Goal: Complete application form: Complete application form

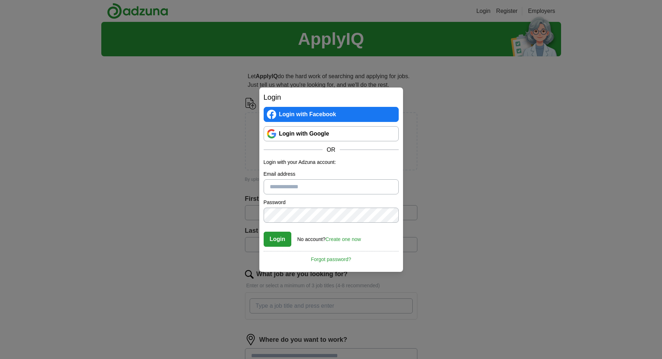
click at [300, 138] on link "Login with Google" at bounding box center [331, 133] width 135 height 15
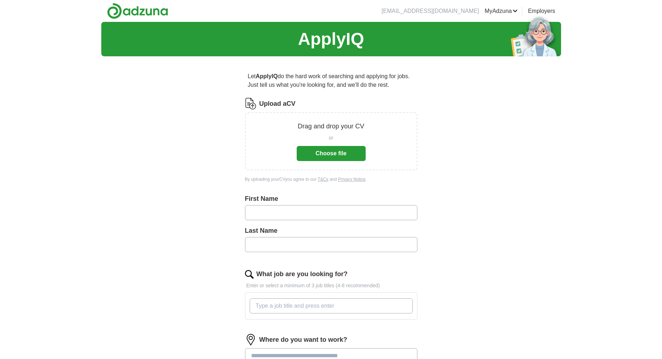
click at [347, 149] on button "Choose file" at bounding box center [331, 153] width 69 height 15
click at [335, 159] on button "Choose file" at bounding box center [331, 153] width 69 height 15
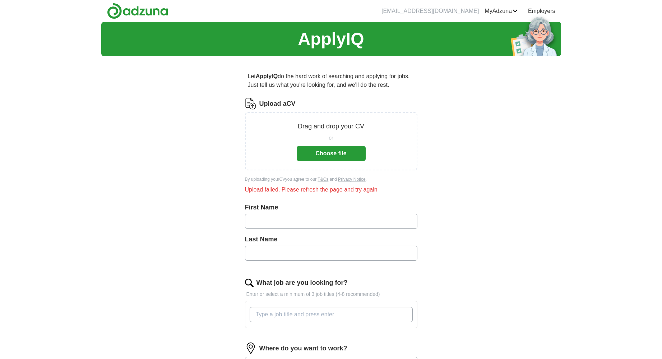
click at [336, 152] on button "Choose file" at bounding box center [331, 153] width 69 height 15
click at [332, 153] on button "Choose file" at bounding box center [331, 153] width 69 height 15
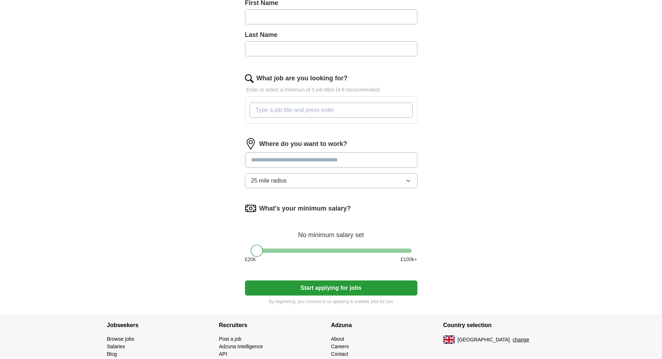
scroll to position [241, 0]
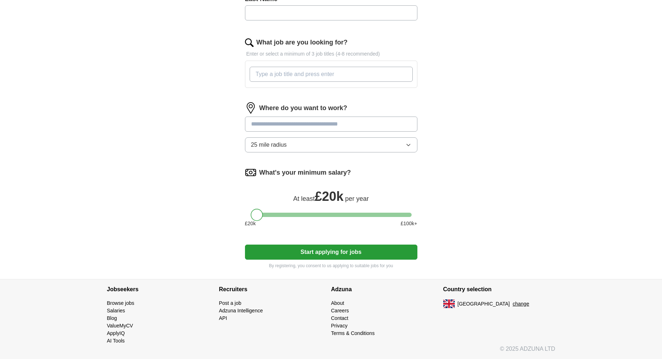
drag, startPoint x: 251, startPoint y: 215, endPoint x: 218, endPoint y: 214, distance: 33.8
click at [218, 214] on div "Let ApplyIQ do the hard work of searching and applying for jobs. Just tell us w…" at bounding box center [331, 51] width 230 height 458
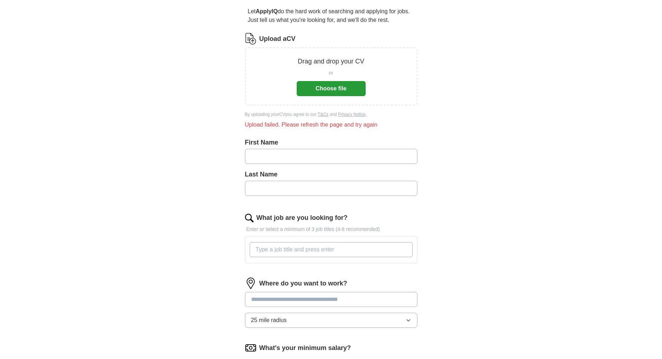
scroll to position [61, 0]
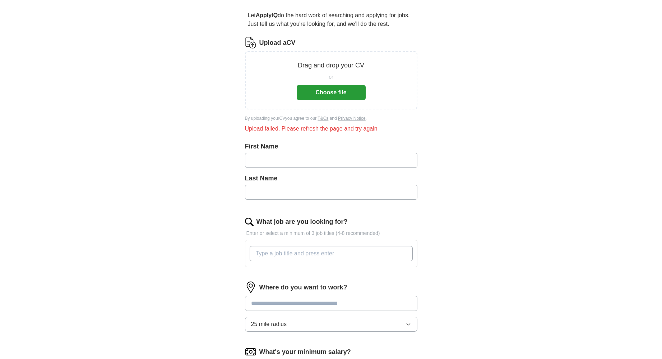
click at [338, 95] on button "Choose file" at bounding box center [331, 92] width 69 height 15
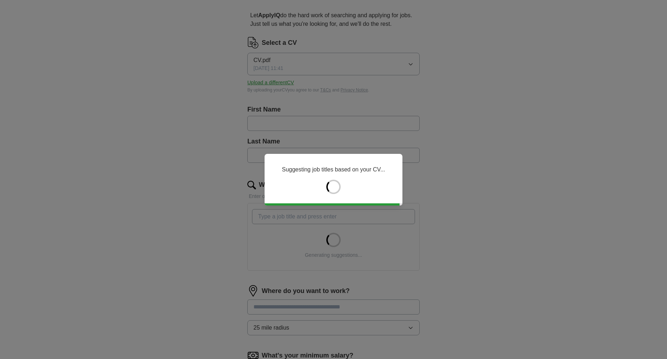
type input "******"
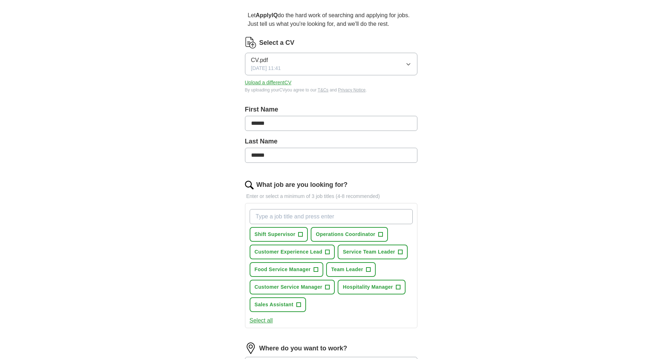
click at [552, 93] on div "ApplyIQ Let ApplyIQ do the hard work of searching and applying for jobs. Just t…" at bounding box center [331, 240] width 460 height 559
click at [346, 218] on input "What job are you looking for?" at bounding box center [331, 216] width 163 height 15
type input "TEAM MEMBER"
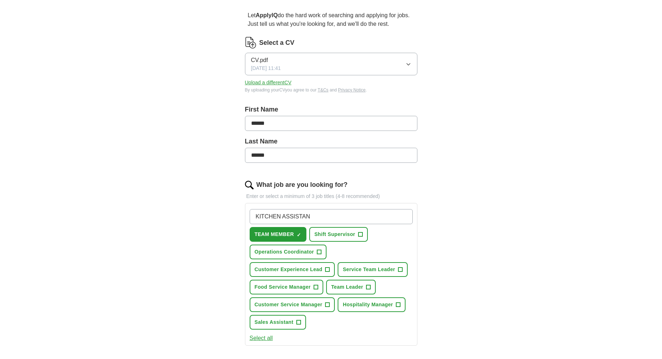
type input "KITCHEN ASSISTANT"
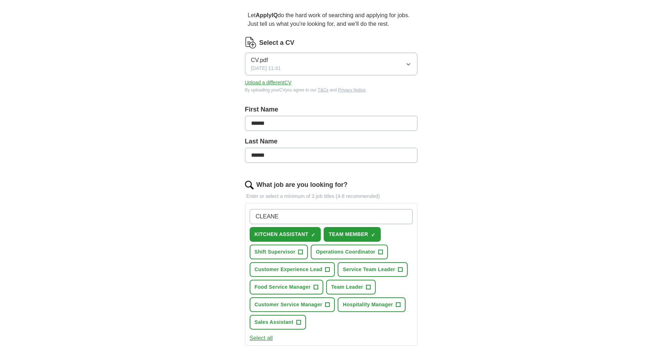
type input "CLEANER"
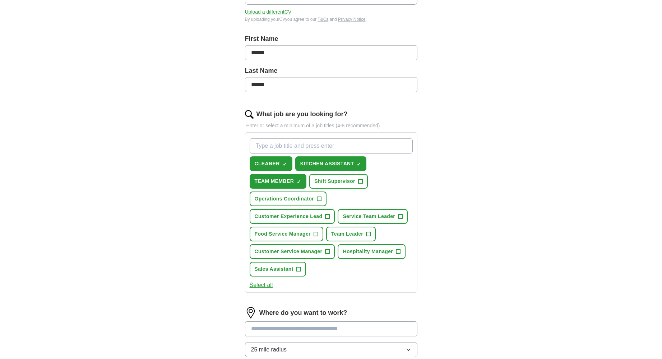
scroll to position [133, 0]
click at [290, 269] on button "Sales Assistant +" at bounding box center [278, 268] width 56 height 15
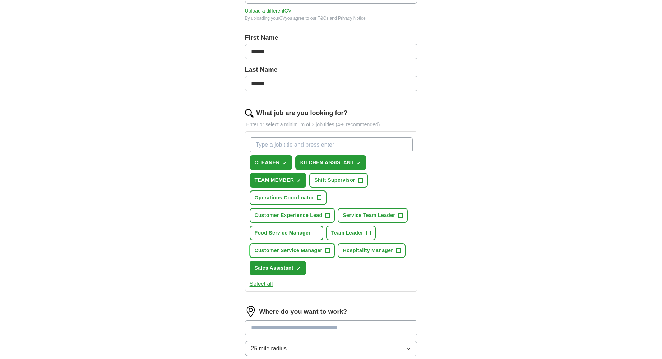
click at [321, 255] on button "Customer Service Manager +" at bounding box center [292, 250] width 85 height 15
click at [309, 233] on span "Food Service Manager" at bounding box center [283, 233] width 56 height 8
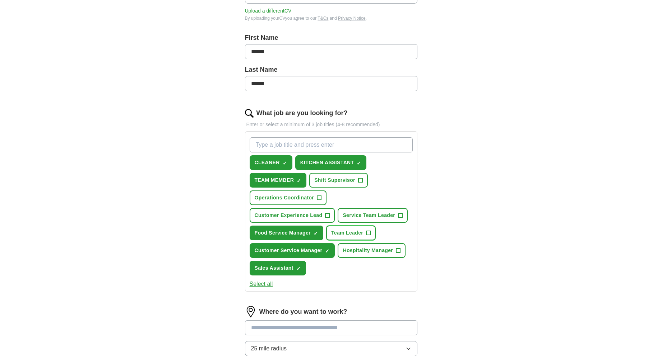
click at [353, 232] on span "Team Leader" at bounding box center [347, 233] width 32 height 8
click at [376, 217] on span "Service Team Leader" at bounding box center [369, 216] width 52 height 8
click at [322, 219] on span "Customer Experience Lead" at bounding box center [289, 216] width 68 height 8
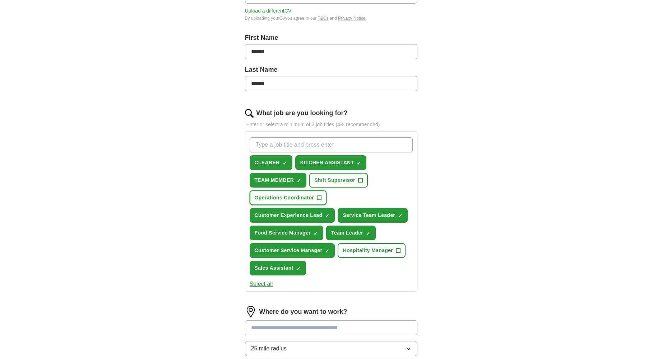
click at [298, 204] on button "Operations Coordinator +" at bounding box center [288, 198] width 77 height 15
click at [334, 179] on span "Shift Supervisor" at bounding box center [334, 181] width 41 height 8
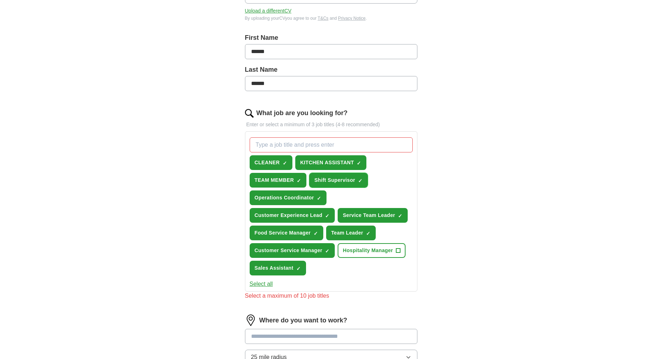
click at [342, 177] on span "Shift Supervisor" at bounding box center [334, 181] width 41 height 8
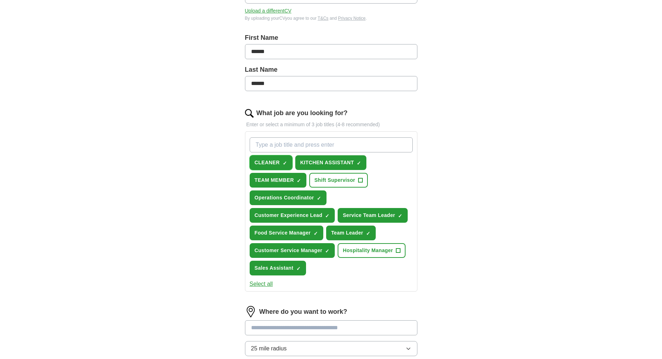
click at [288, 164] on button "CLEANER ✓ ×" at bounding box center [271, 162] width 43 height 15
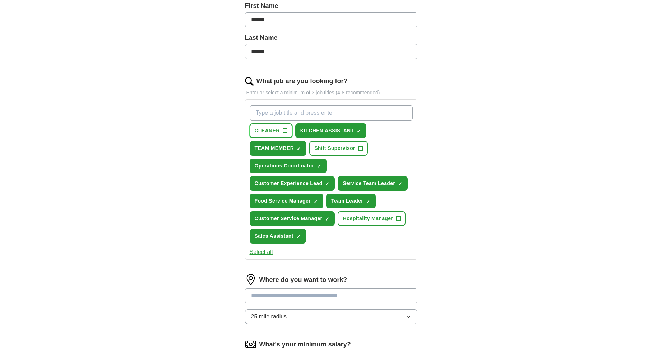
scroll to position [169, 0]
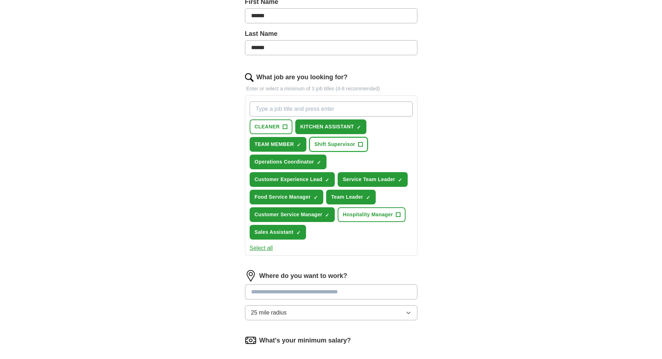
click at [332, 145] on span "Shift Supervisor" at bounding box center [334, 145] width 41 height 8
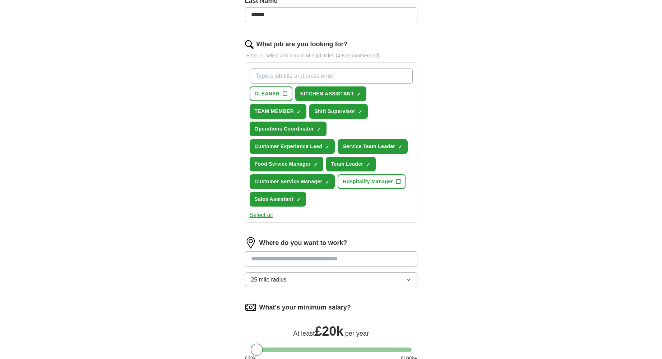
scroll to position [205, 0]
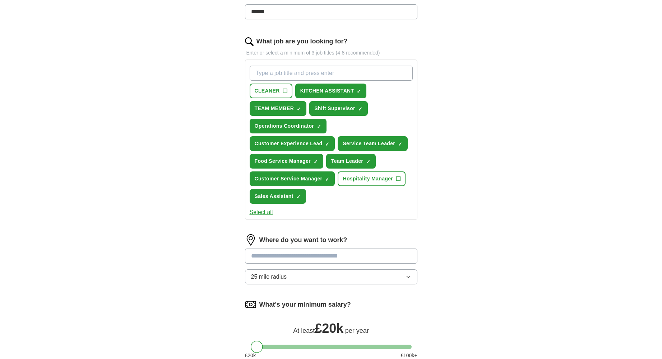
click at [311, 281] on button "25 mile radius" at bounding box center [331, 277] width 172 height 15
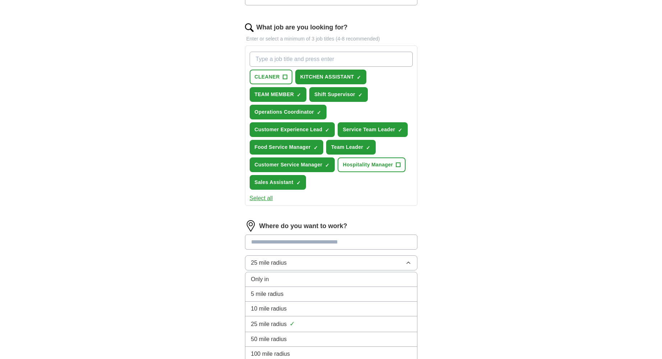
scroll to position [241, 0]
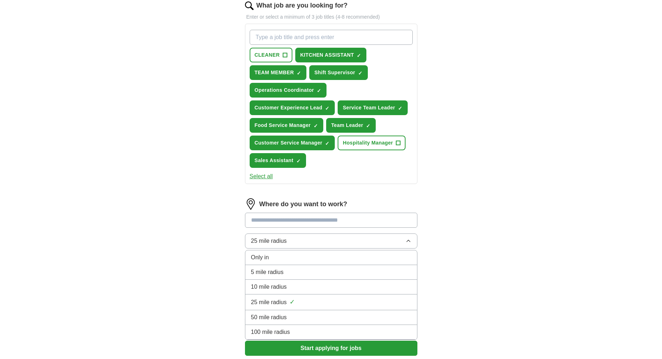
click at [314, 300] on div "25 mile radius ✓" at bounding box center [331, 303] width 160 height 10
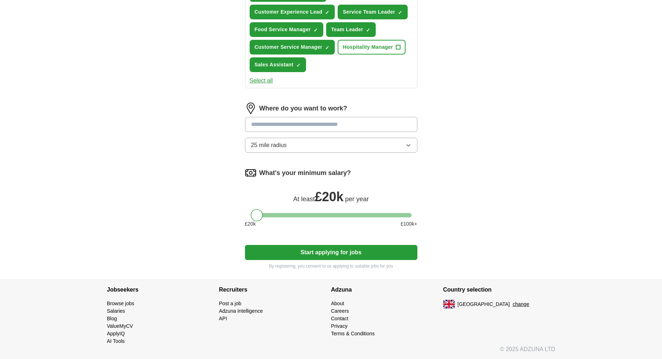
scroll to position [337, 0]
click at [332, 254] on button "Start applying for jobs" at bounding box center [331, 252] width 172 height 15
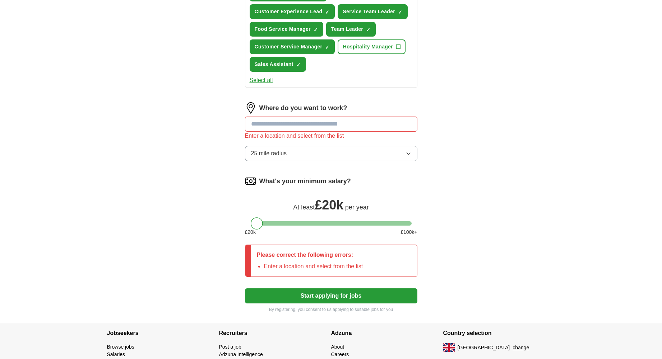
click at [331, 122] on input at bounding box center [331, 124] width 172 height 15
type input "*"
type input "********"
click at [245, 289] on button "Start applying for jobs" at bounding box center [331, 296] width 172 height 15
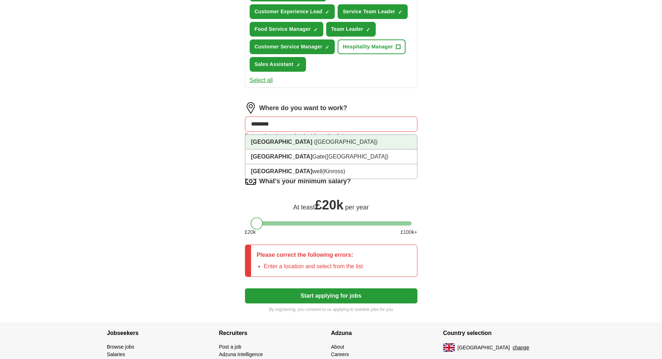
click at [315, 138] on li "Scotland (UK)" at bounding box center [331, 142] width 172 height 15
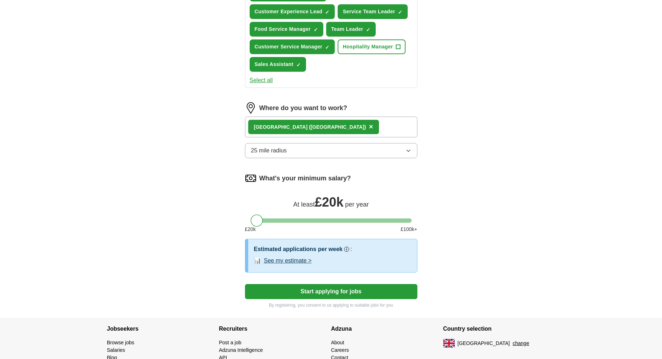
click at [322, 127] on div "Scotland (UK) ×" at bounding box center [331, 127] width 172 height 21
click at [321, 127] on div "Scotland (UK) ×" at bounding box center [331, 127] width 172 height 21
click at [325, 124] on div "Scotland (UK) ×" at bounding box center [331, 127] width 172 height 21
click at [369, 128] on span "×" at bounding box center [371, 127] width 4 height 8
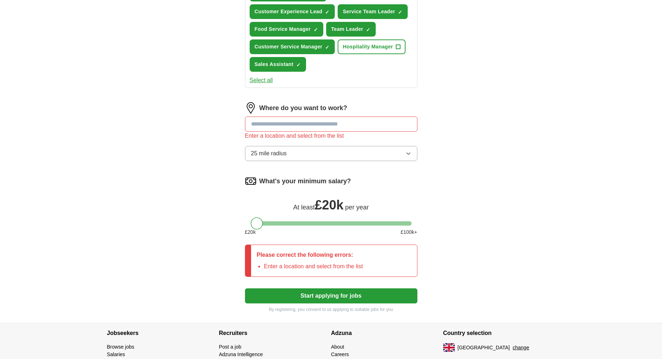
click at [307, 125] on input at bounding box center [331, 124] width 172 height 15
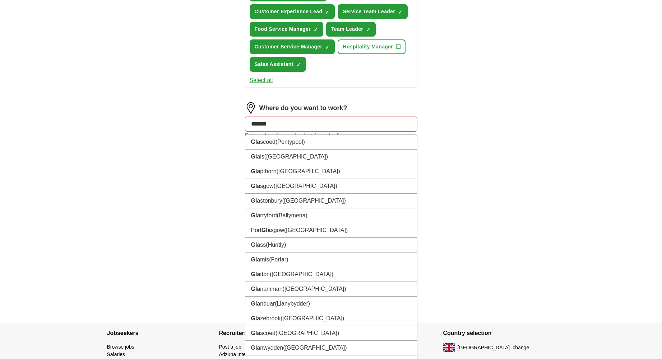
type input "*******"
click at [245, 289] on button "Start applying for jobs" at bounding box center [331, 296] width 172 height 15
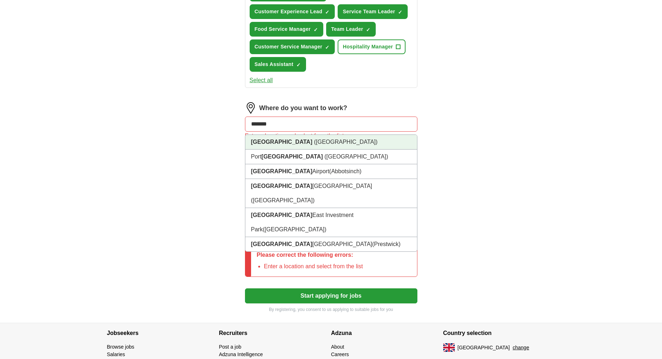
click at [314, 144] on span "(Scotland)" at bounding box center [346, 142] width 64 height 6
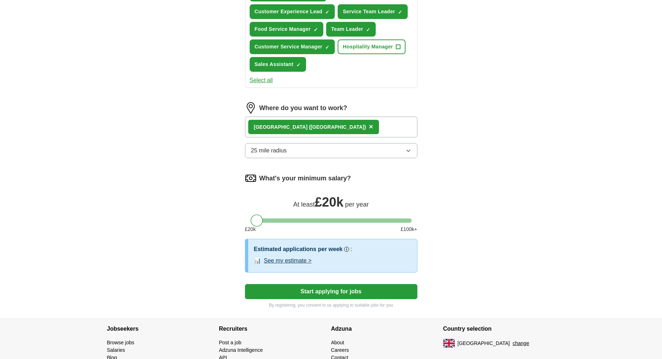
click at [308, 262] on button "See my estimate >" at bounding box center [288, 261] width 48 height 9
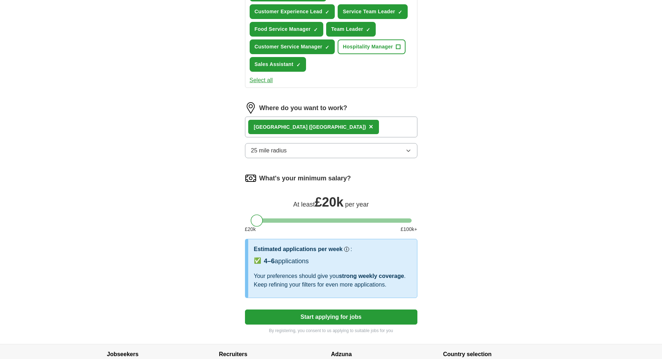
click at [348, 315] on button "Start applying for jobs" at bounding box center [331, 317] width 172 height 15
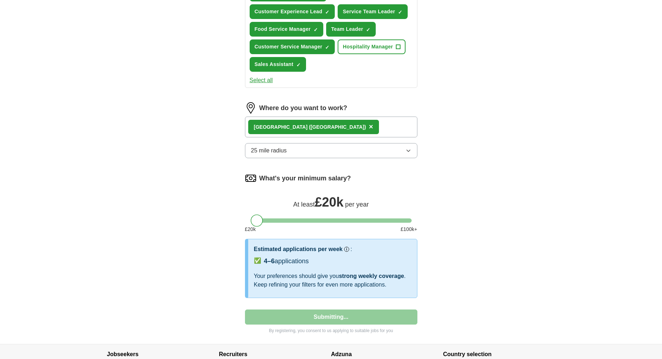
select select "**"
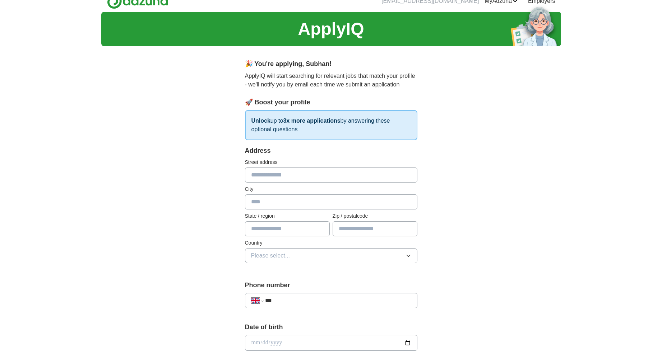
scroll to position [0, 0]
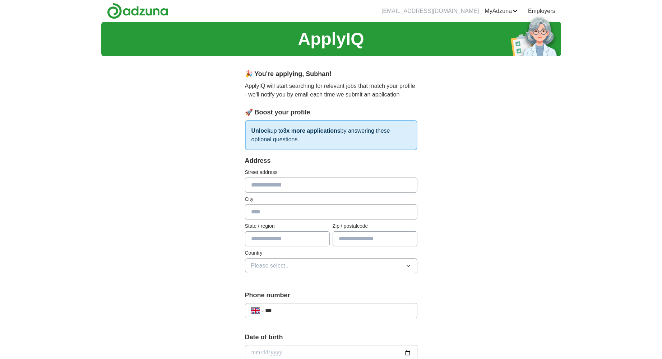
click at [305, 186] on input "text" at bounding box center [331, 185] width 172 height 15
type input "**********"
type input "*******"
type input "**********"
type input "*******"
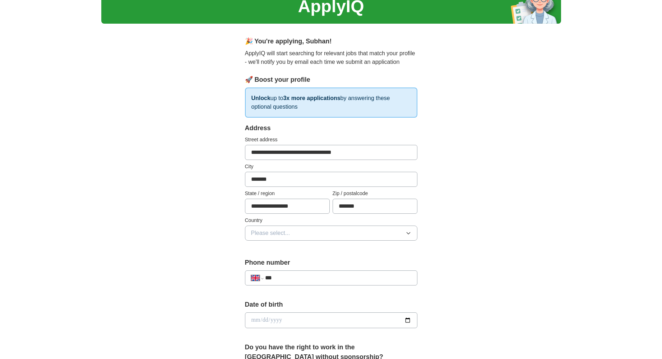
scroll to position [36, 0]
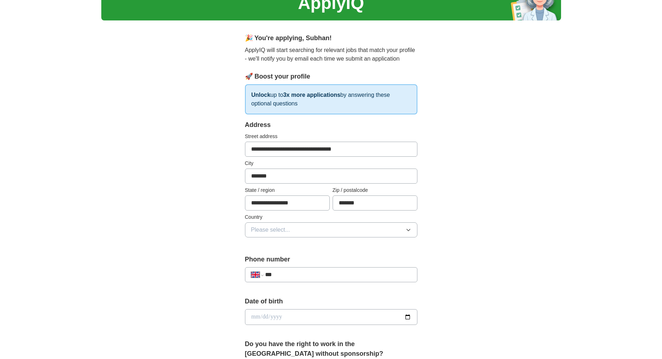
click at [330, 233] on button "Please select..." at bounding box center [331, 230] width 172 height 15
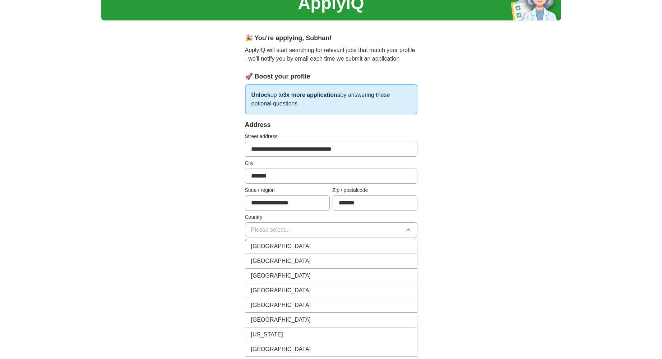
click at [326, 250] on div "[GEOGRAPHIC_DATA]" at bounding box center [331, 246] width 160 height 9
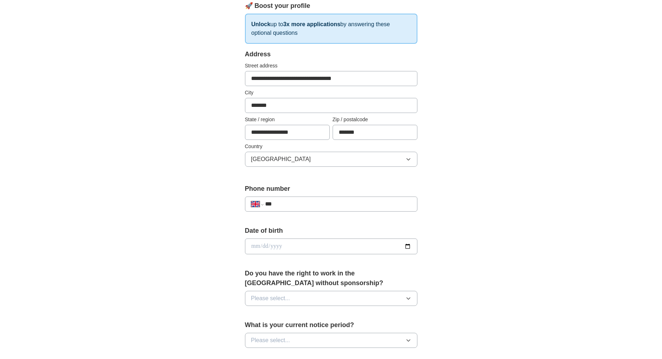
scroll to position [108, 0]
click at [329, 209] on div "**********" at bounding box center [331, 203] width 172 height 15
click at [330, 207] on input "***" at bounding box center [338, 203] width 146 height 9
click at [334, 205] on input "***" at bounding box center [338, 203] width 146 height 9
paste input "**********"
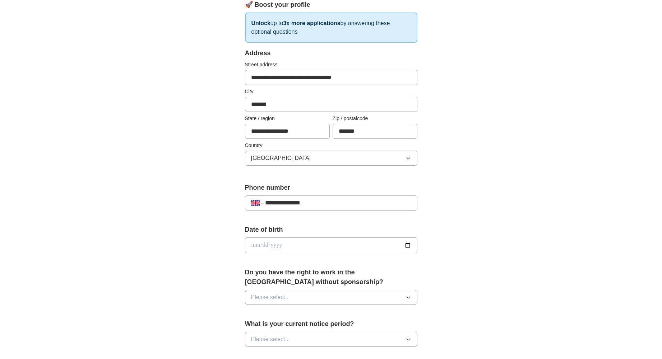
type input "**********"
click at [302, 246] on input "date" at bounding box center [331, 246] width 172 height 16
type input "**********"
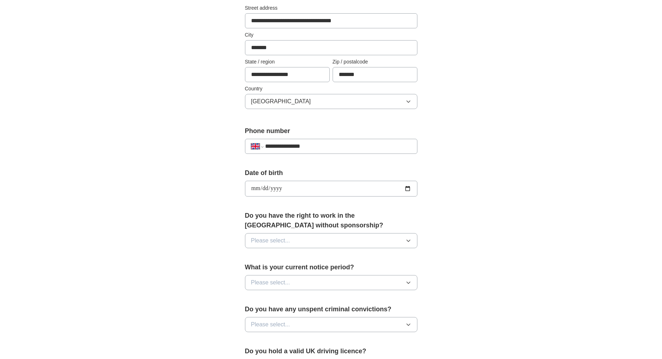
scroll to position [180, 0]
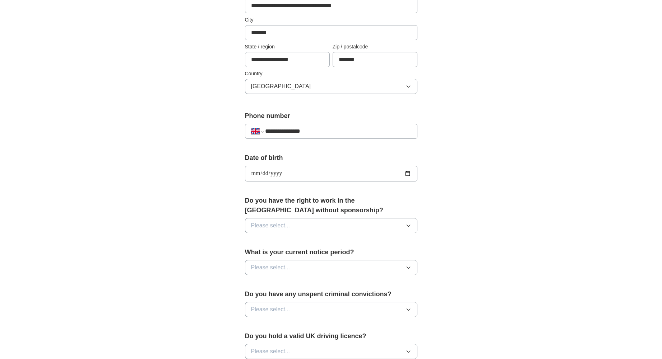
click at [349, 224] on button "Please select..." at bounding box center [331, 225] width 172 height 15
click at [321, 245] on div "Yes" at bounding box center [331, 242] width 160 height 9
click at [321, 266] on button "Please select..." at bounding box center [331, 267] width 172 height 15
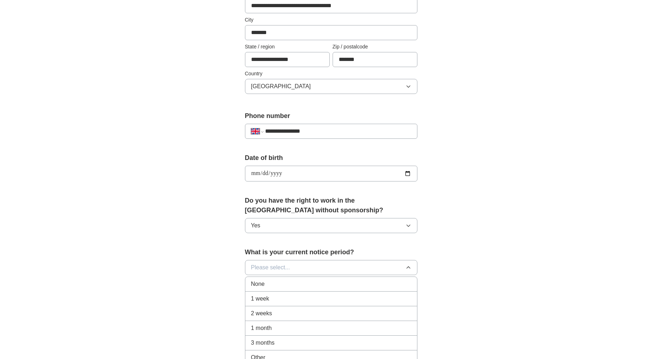
click at [322, 265] on button "Please select..." at bounding box center [331, 267] width 172 height 15
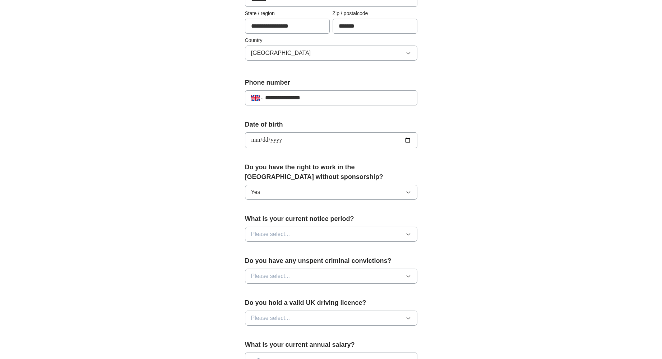
scroll to position [215, 0]
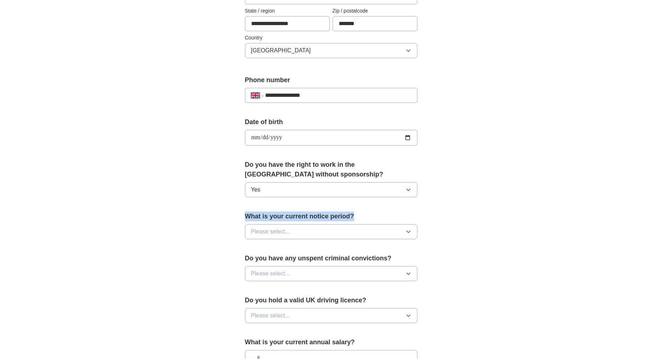
drag, startPoint x: 246, startPoint y: 218, endPoint x: 368, endPoint y: 219, distance: 122.1
click at [368, 219] on label "What is your current notice period?" at bounding box center [331, 217] width 172 height 10
copy label "What is your current notice period?"
click at [317, 227] on button "Please select..." at bounding box center [331, 231] width 172 height 15
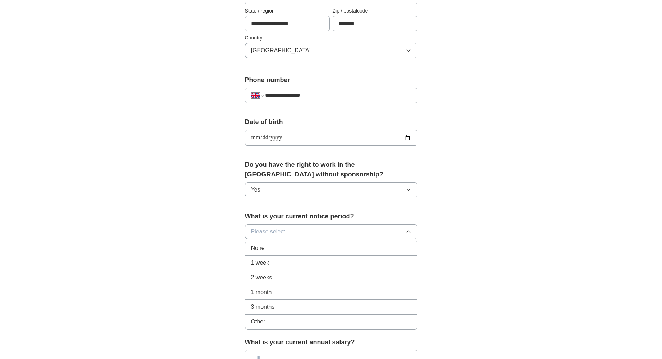
click at [311, 273] on li "2 weeks" at bounding box center [331, 278] width 172 height 15
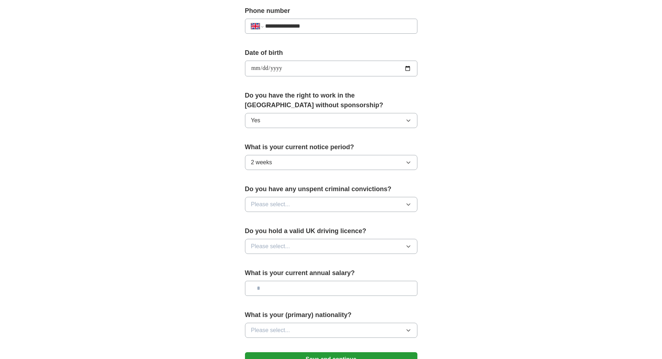
scroll to position [287, 0]
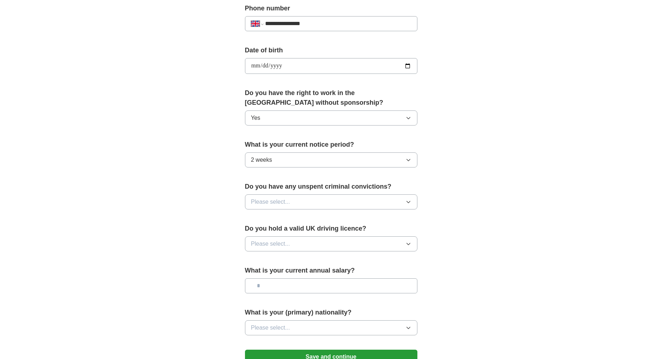
click at [348, 204] on button "Please select..." at bounding box center [331, 202] width 172 height 15
click at [336, 231] on div "No" at bounding box center [331, 233] width 160 height 9
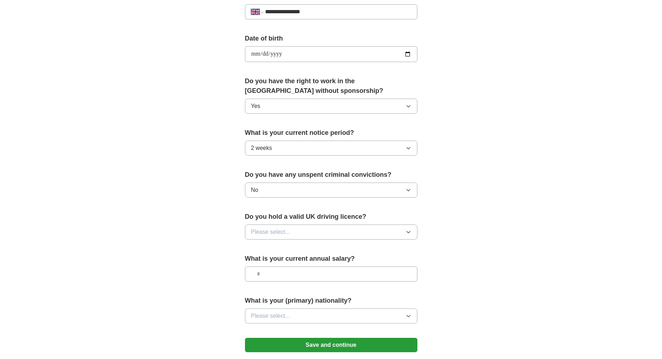
scroll to position [323, 0]
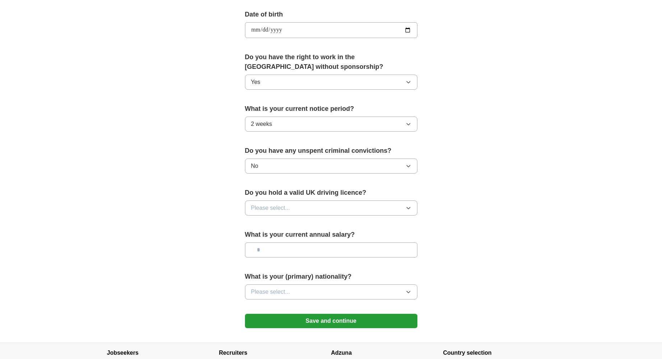
click at [336, 214] on button "Please select..." at bounding box center [331, 208] width 172 height 15
click at [337, 239] on div "No" at bounding box center [331, 239] width 160 height 9
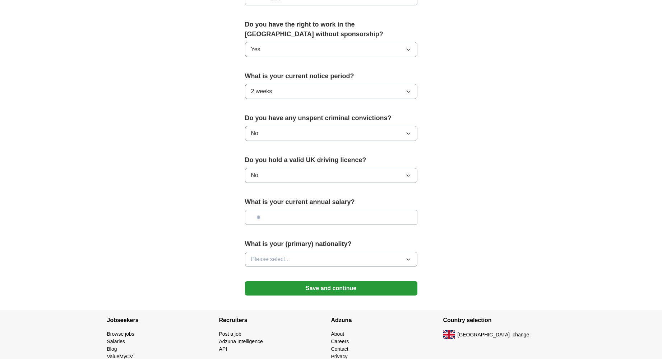
scroll to position [359, 0]
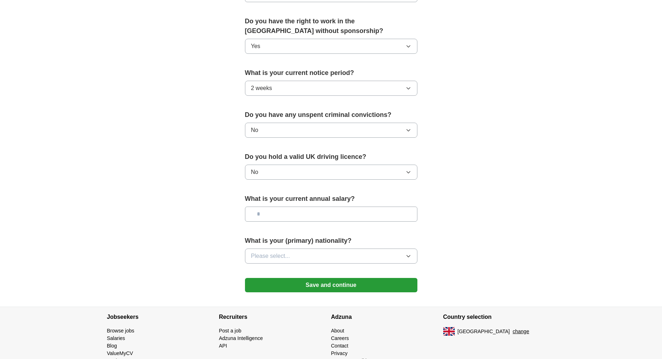
click at [334, 213] on input "text" at bounding box center [331, 214] width 172 height 15
type input "*******"
click at [328, 254] on button "Please select..." at bounding box center [331, 256] width 172 height 15
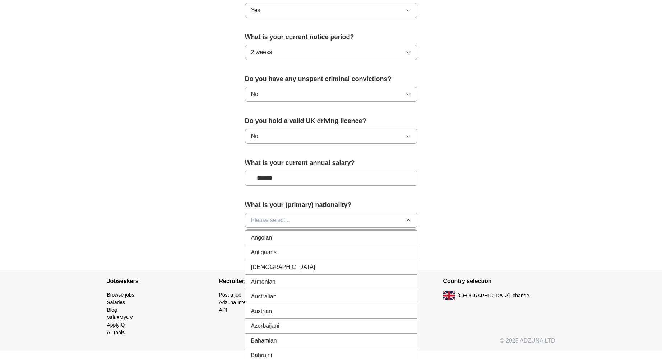
scroll to position [144, 0]
click at [293, 222] on button "Please select..." at bounding box center [331, 220] width 172 height 15
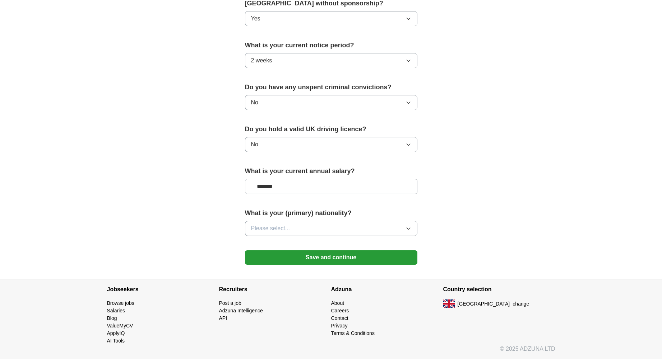
click at [294, 224] on button "Please select..." at bounding box center [331, 228] width 172 height 15
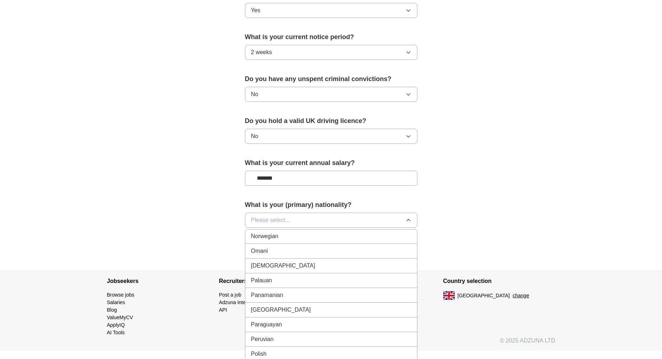
scroll to position [1975, 0]
click at [306, 255] on li "Pakistani" at bounding box center [331, 249] width 172 height 15
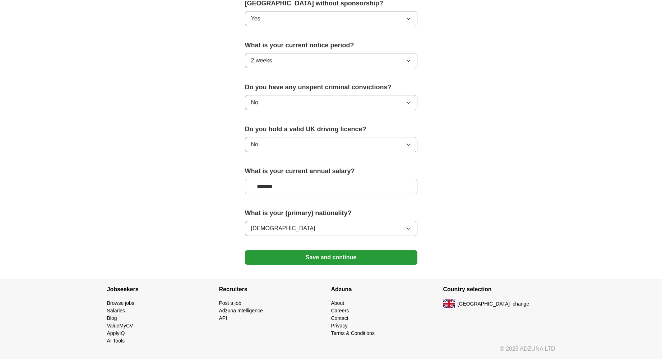
click at [308, 255] on button "Save and continue" at bounding box center [331, 258] width 172 height 14
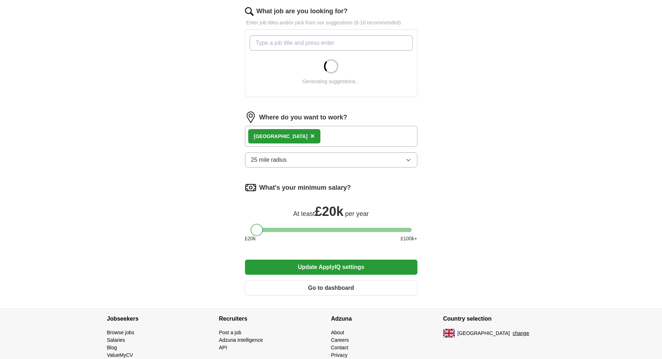
scroll to position [264, 0]
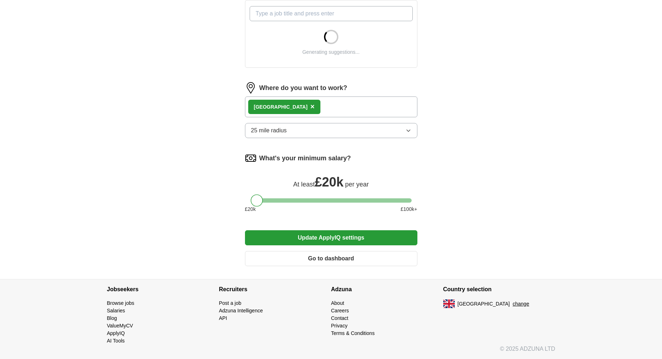
click at [312, 111] on div "[GEOGRAPHIC_DATA] ×" at bounding box center [331, 107] width 172 height 21
click at [315, 107] on div "[GEOGRAPHIC_DATA] ×" at bounding box center [331, 107] width 172 height 21
click at [288, 108] on div "[GEOGRAPHIC_DATA] ×" at bounding box center [331, 107] width 172 height 21
click at [309, 107] on div "[GEOGRAPHIC_DATA] ×" at bounding box center [331, 107] width 172 height 21
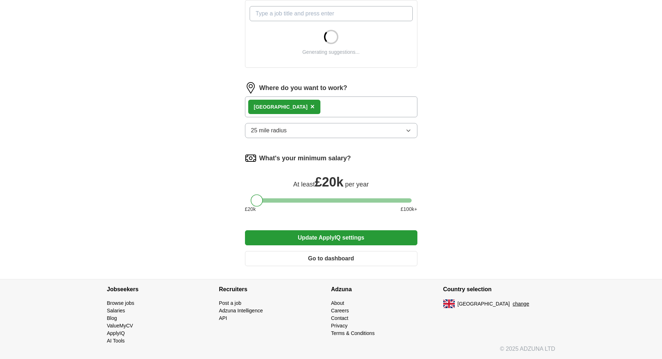
click at [309, 107] on div "[GEOGRAPHIC_DATA] ×" at bounding box center [331, 107] width 172 height 21
click at [311, 123] on div "Where do you want to work? [GEOGRAPHIC_DATA] × 25 mile radius" at bounding box center [331, 113] width 172 height 62
click at [312, 130] on button "25 mile radius" at bounding box center [331, 130] width 172 height 15
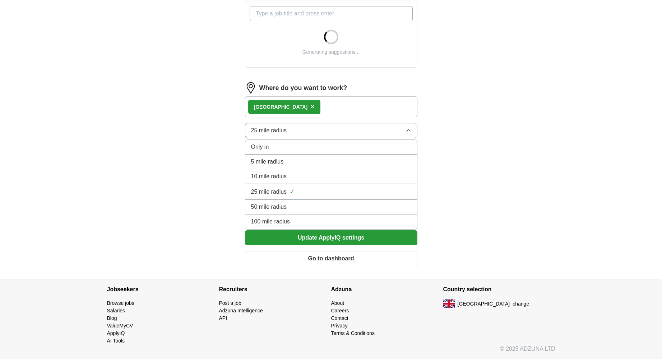
click at [312, 130] on button "25 mile radius" at bounding box center [331, 130] width 172 height 15
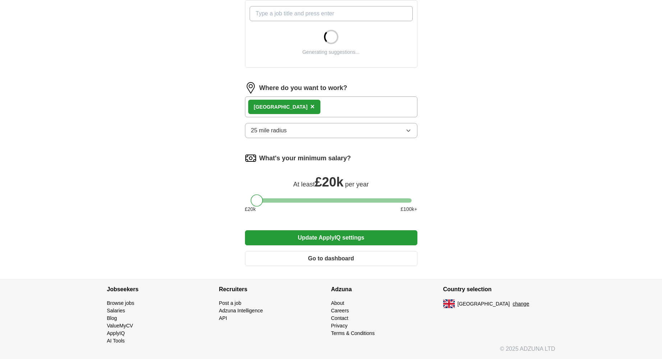
click at [312, 130] on button "25 mile radius" at bounding box center [331, 130] width 172 height 15
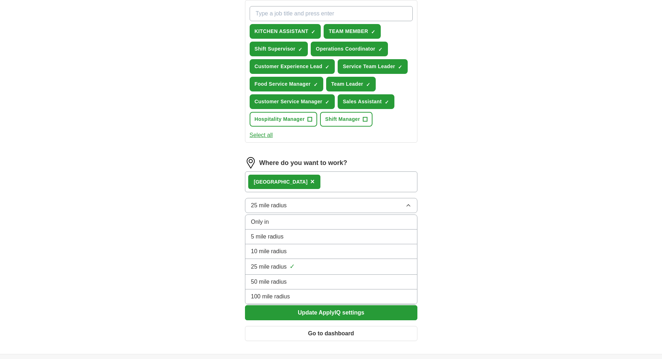
click at [292, 280] on div "50 mile radius" at bounding box center [331, 282] width 160 height 9
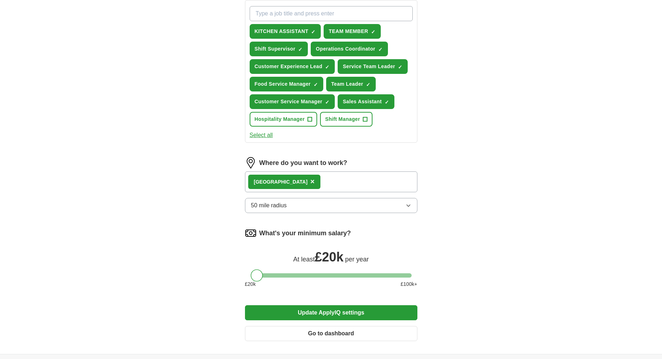
click at [338, 313] on button "Update ApplyIQ settings" at bounding box center [331, 313] width 172 height 15
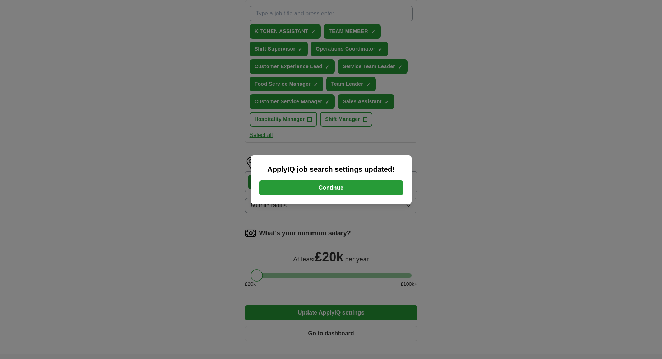
click at [350, 186] on button "Continue" at bounding box center [331, 188] width 144 height 15
